Goal: Information Seeking & Learning: Learn about a topic

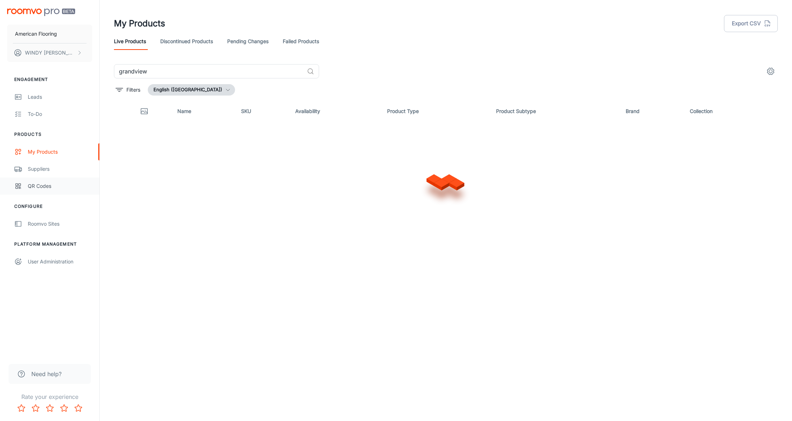
click at [41, 188] on div "QR Codes" at bounding box center [60, 186] width 64 height 8
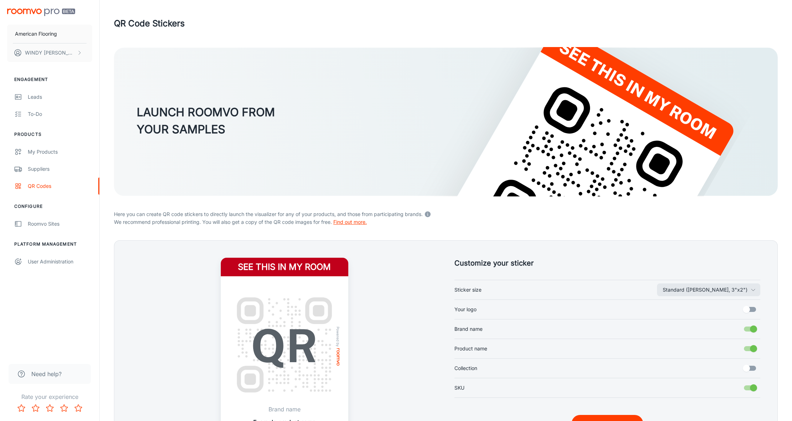
scroll to position [0, 0]
click at [348, 223] on link "Find out more." at bounding box center [349, 222] width 33 height 6
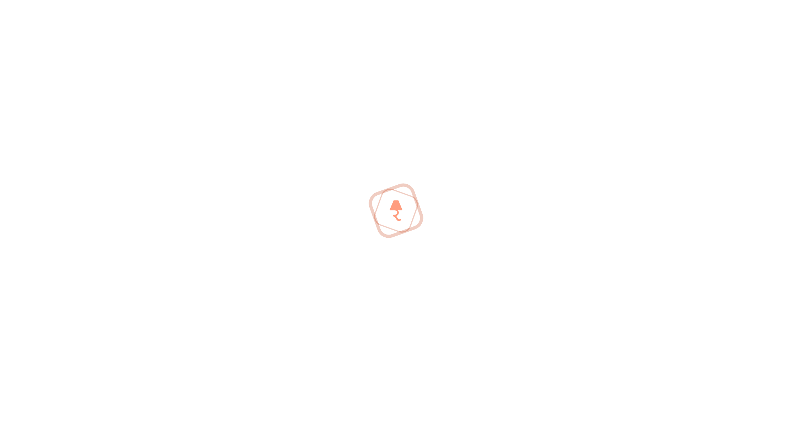
scroll to position [0, 0]
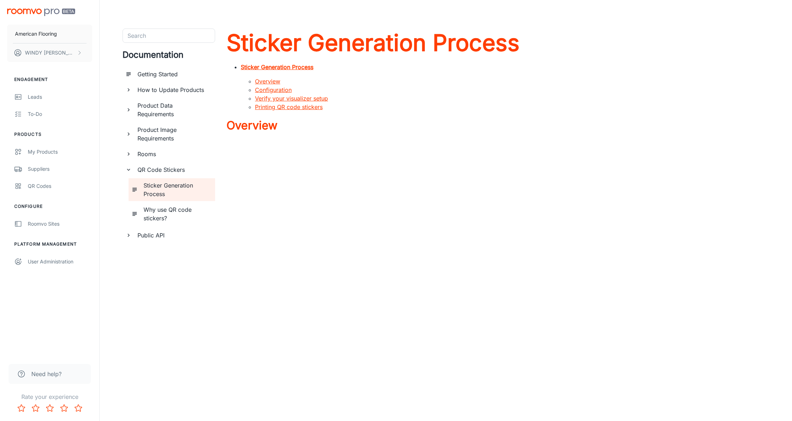
click at [174, 89] on h6 "How to Update Products" at bounding box center [173, 89] width 72 height 9
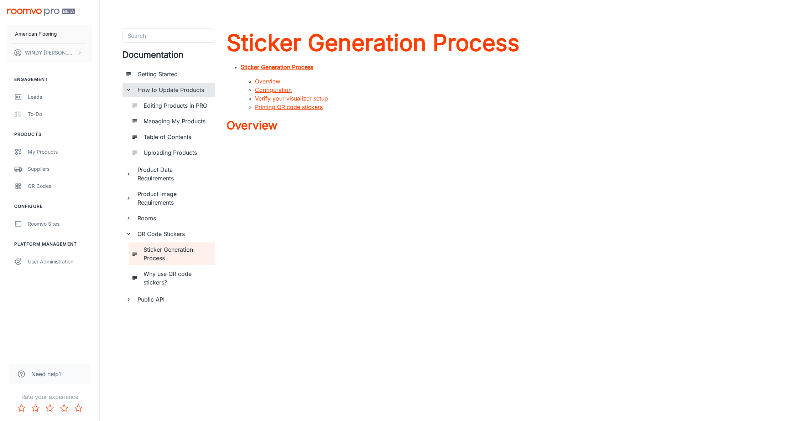
click at [168, 119] on h6 "Managing My Products" at bounding box center [177, 121] width 66 height 9
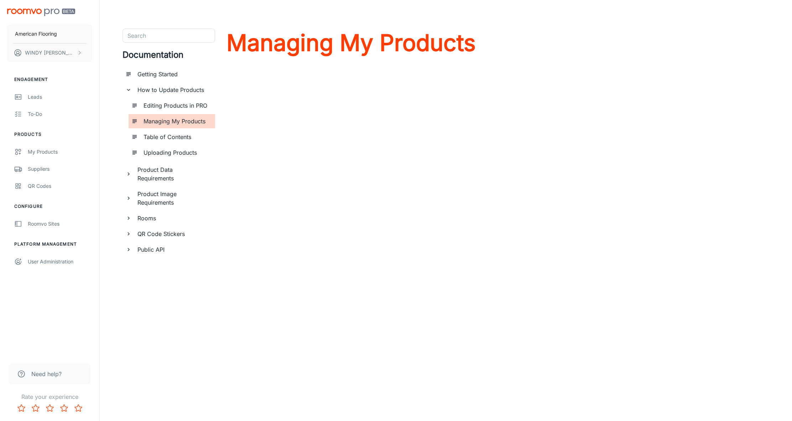
click at [167, 151] on h6 "Uploading Products" at bounding box center [177, 152] width 66 height 9
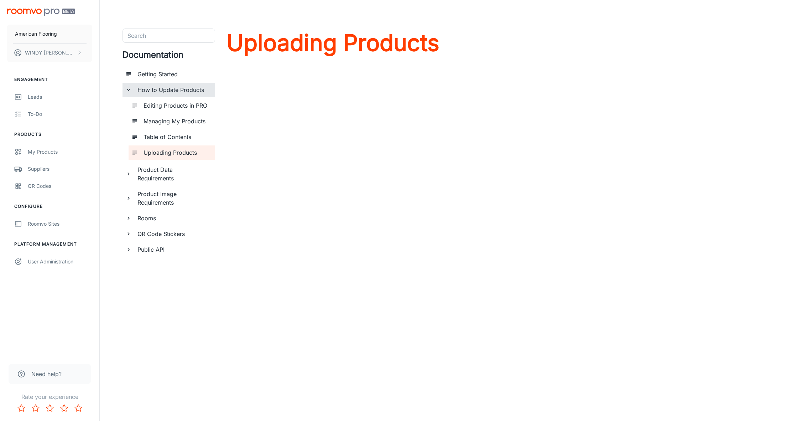
click at [150, 91] on h6 "How to Update Products" at bounding box center [173, 89] width 72 height 9
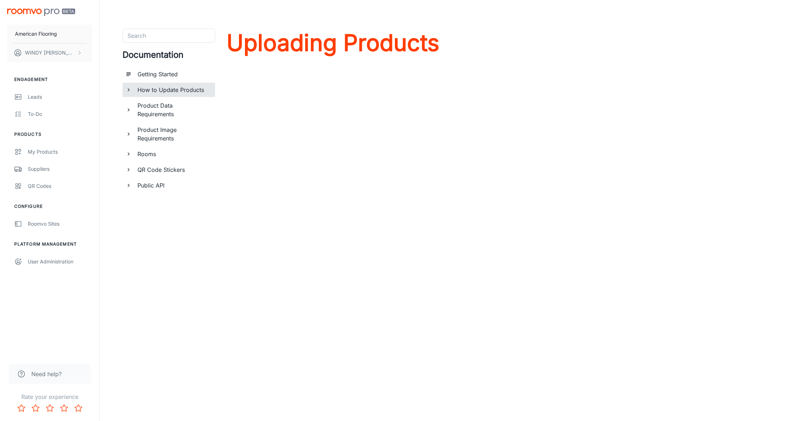
scroll to position [0, 0]
click at [150, 91] on h6 "How to Update Products" at bounding box center [173, 89] width 72 height 9
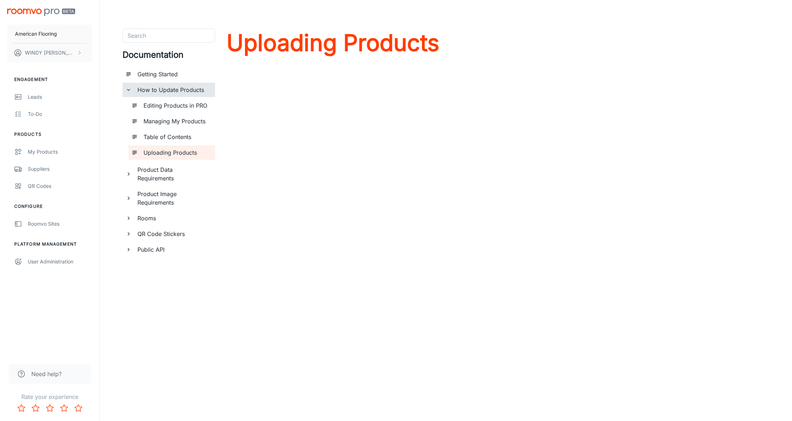
scroll to position [0, 0]
click at [151, 104] on h6 "Editing Products in PRO" at bounding box center [177, 105] width 66 height 9
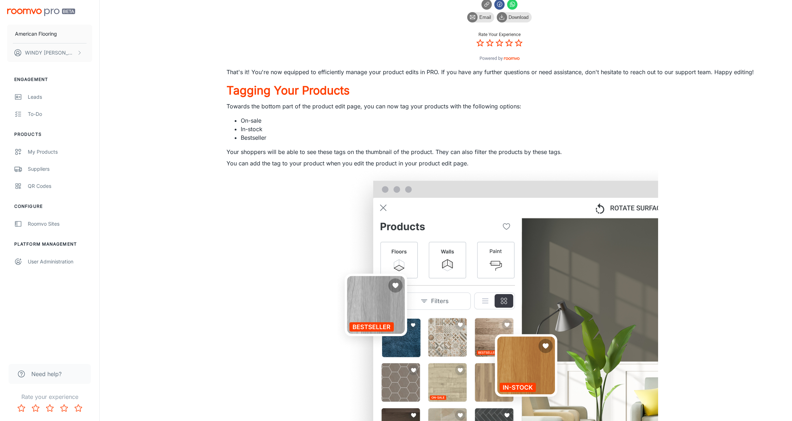
scroll to position [876, 0]
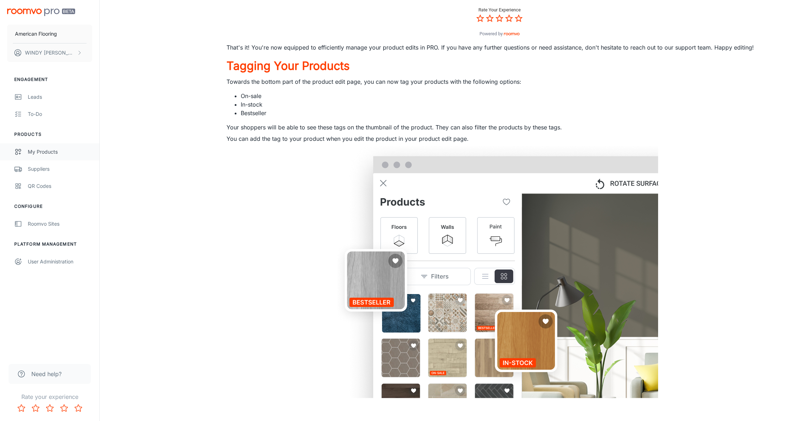
click at [51, 151] on div "My Products" at bounding box center [60, 152] width 64 height 8
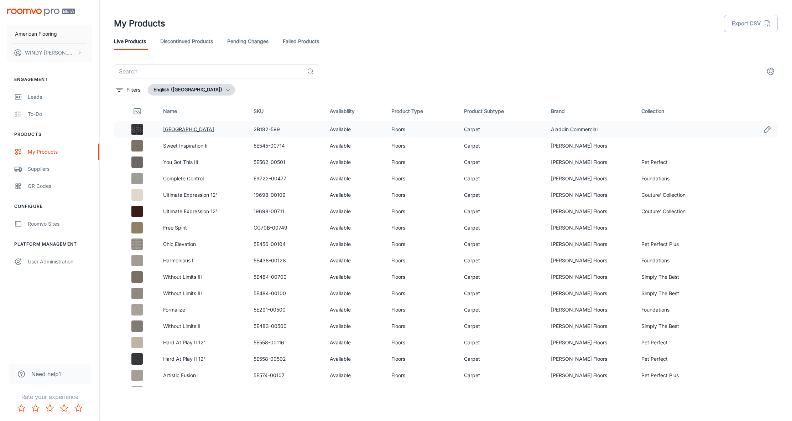
click at [177, 130] on link "[GEOGRAPHIC_DATA]" at bounding box center [188, 129] width 51 height 6
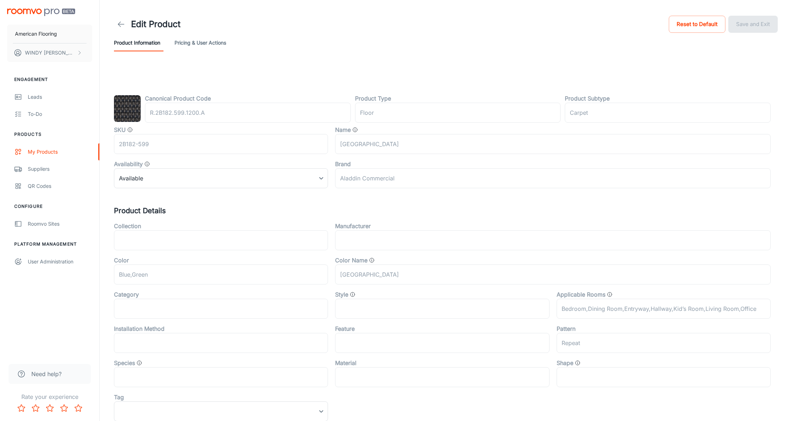
click at [198, 43] on button "Pricing & User Actions" at bounding box center [200, 42] width 52 height 17
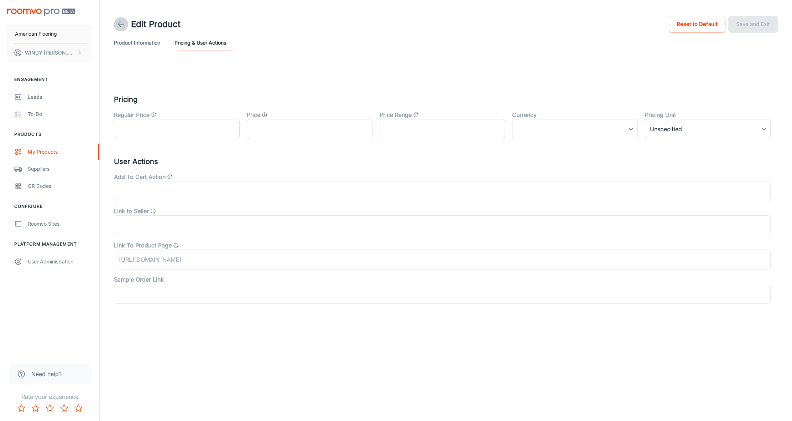
click at [121, 21] on icon at bounding box center [121, 24] width 9 height 9
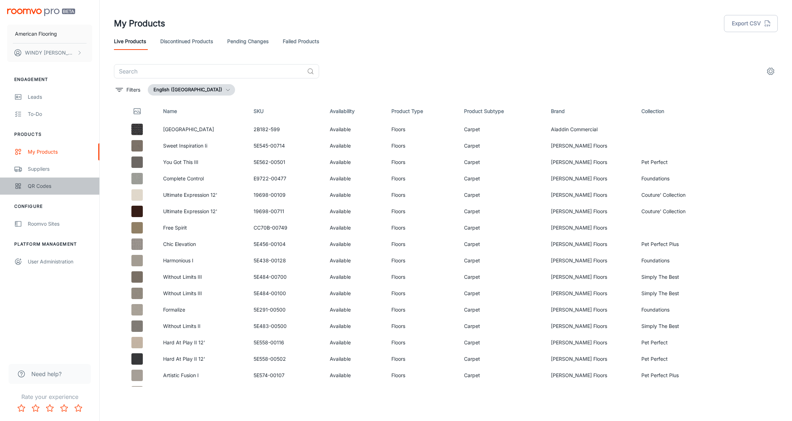
click at [31, 185] on div "QR Codes" at bounding box center [60, 186] width 64 height 8
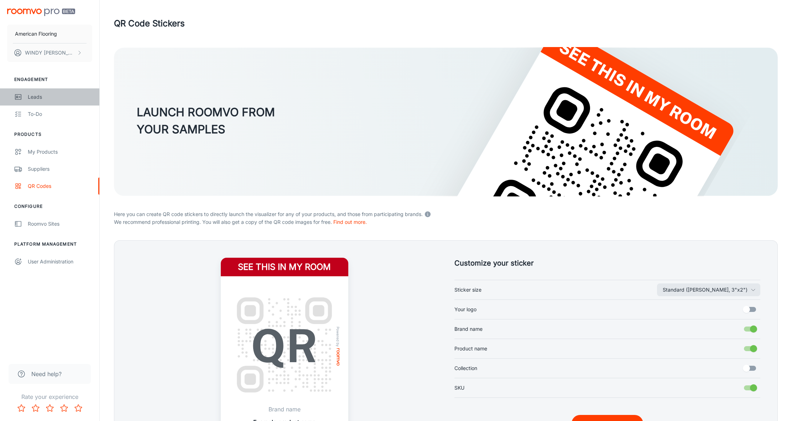
click at [40, 95] on div "Leads" at bounding box center [60, 97] width 64 height 8
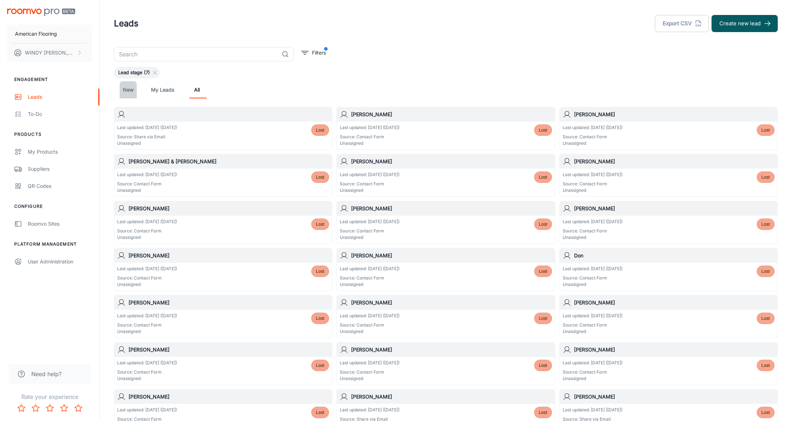
click at [132, 90] on link "New" at bounding box center [128, 89] width 17 height 17
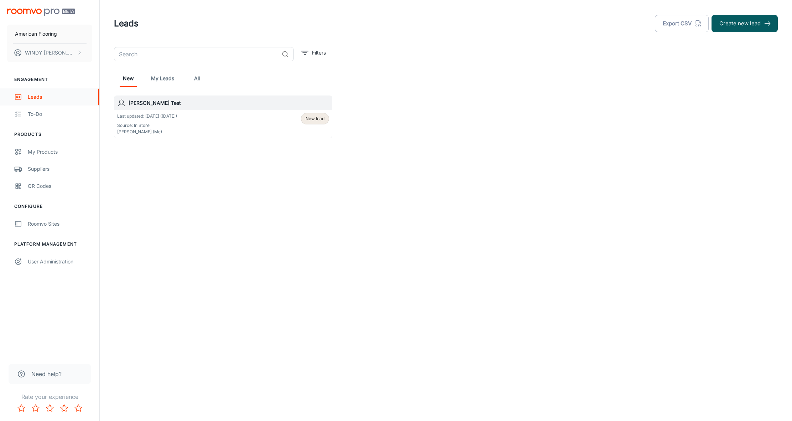
click at [38, 99] on div "Leads" at bounding box center [60, 97] width 64 height 8
